Goal: Task Accomplishment & Management: Manage account settings

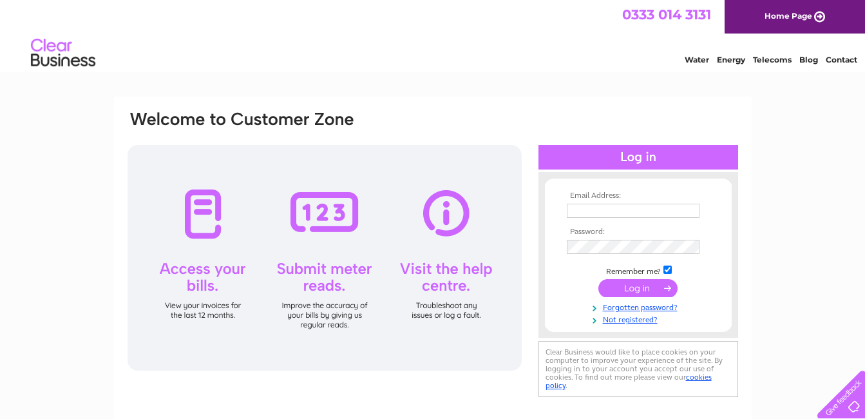
type input "info@tomboftheeagles.co.uk"
click at [631, 287] on input "submit" at bounding box center [637, 288] width 79 height 18
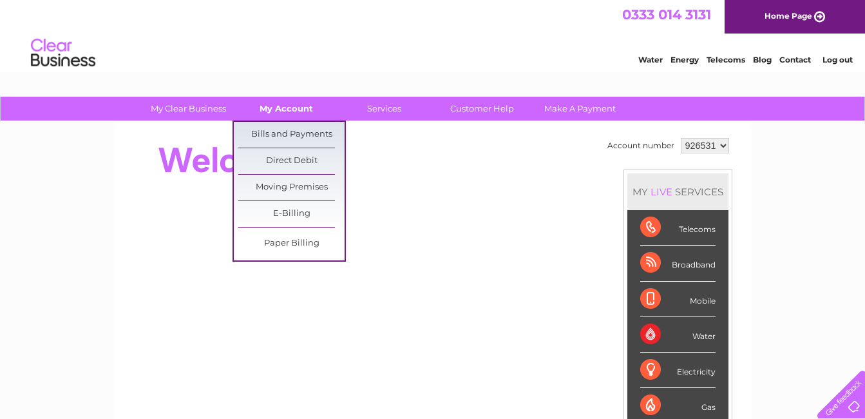
click at [295, 109] on link "My Account" at bounding box center [286, 109] width 106 height 24
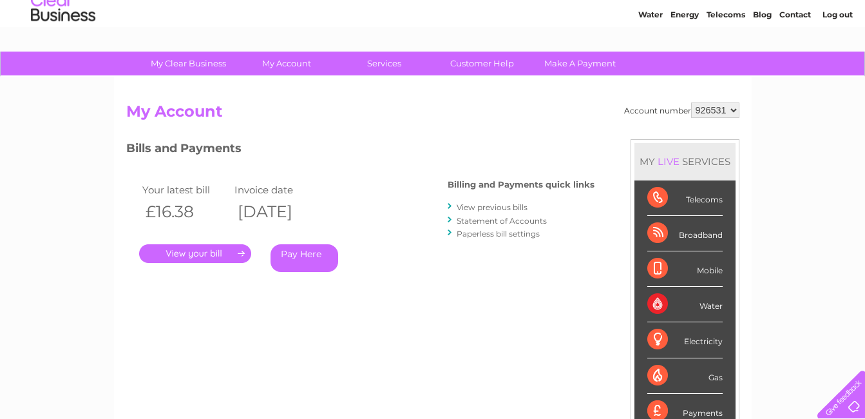
scroll to position [129, 0]
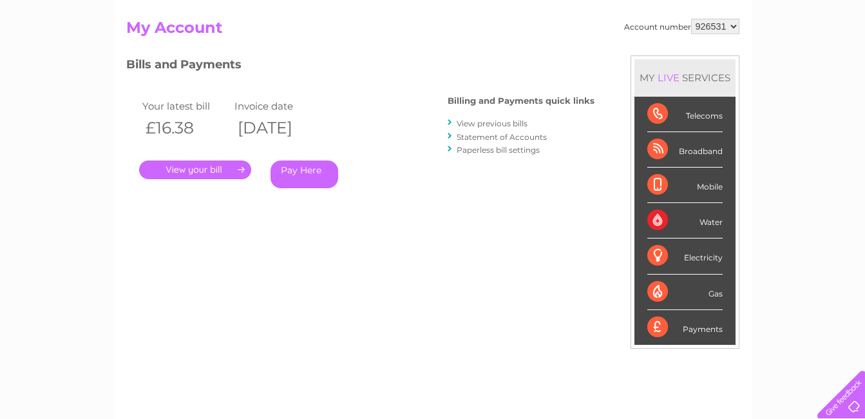
click at [201, 168] on link "." at bounding box center [195, 169] width 112 height 19
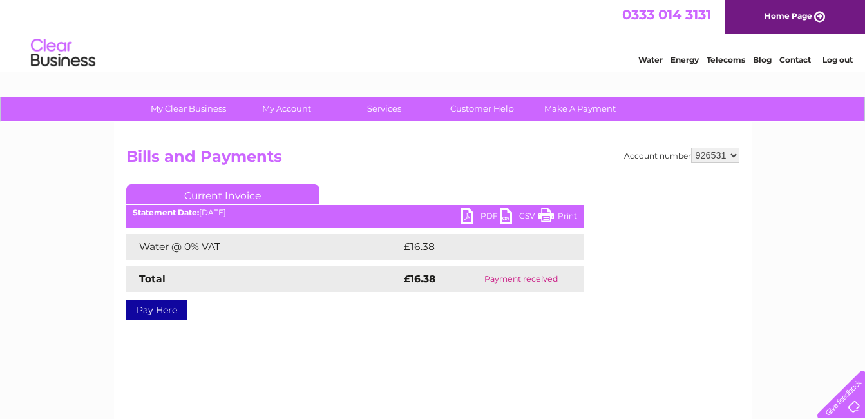
click at [466, 216] on link "PDF" at bounding box center [480, 217] width 39 height 19
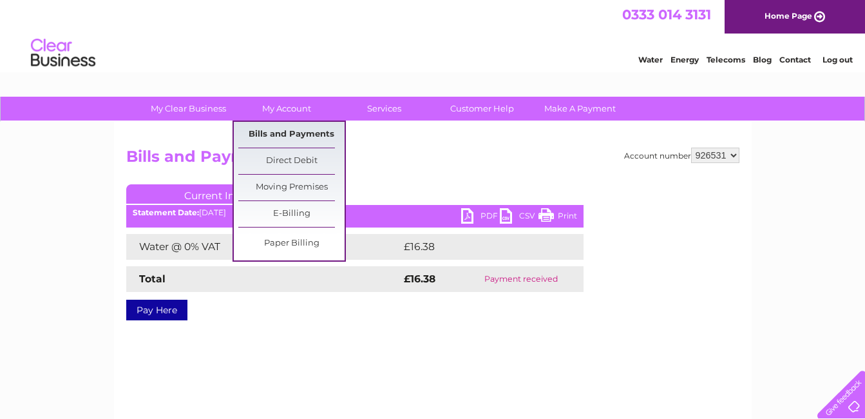
click at [251, 133] on link "Bills and Payments" at bounding box center [291, 135] width 106 height 26
click at [285, 162] on link "Direct Debit" at bounding box center [291, 161] width 106 height 26
